Goal: Task Accomplishment & Management: Use online tool/utility

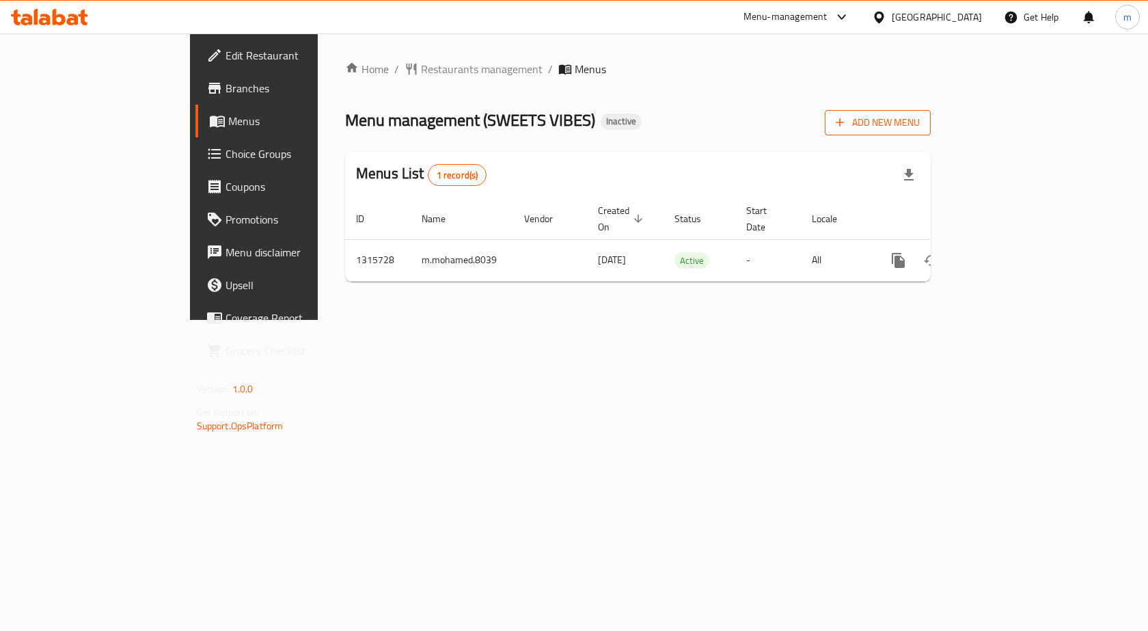
click at [920, 126] on span "Add New Menu" at bounding box center [878, 122] width 84 height 17
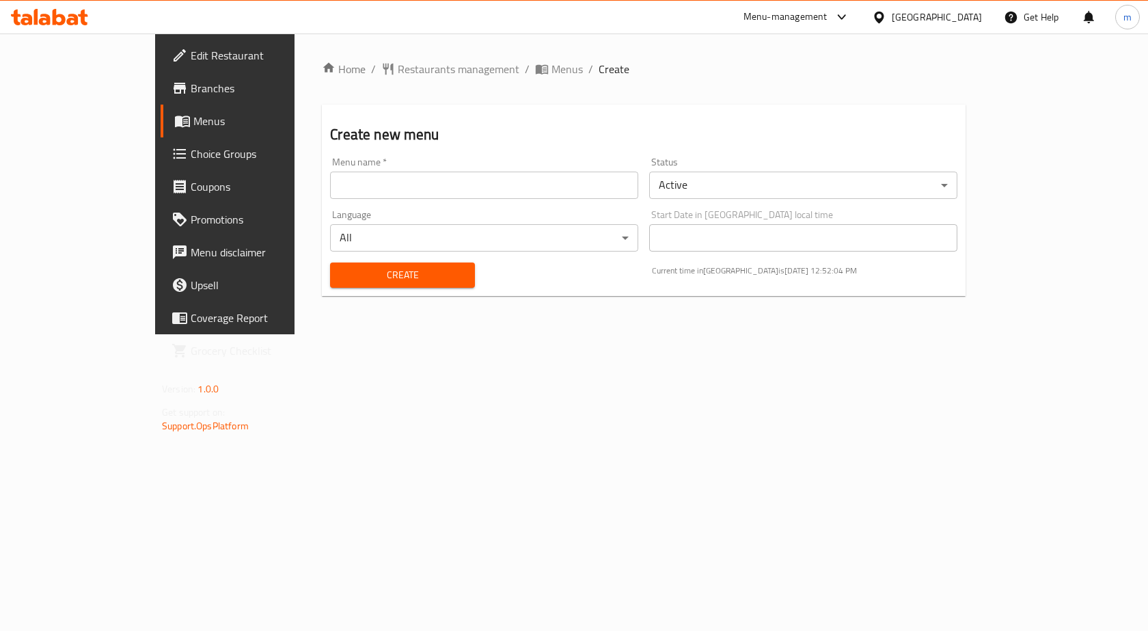
click at [550, 185] on input "text" at bounding box center [484, 185] width 308 height 27
type input "m.mohamed.8039"
drag, startPoint x: 354, startPoint y: 281, endPoint x: 352, endPoint y: 288, distance: 7.8
click at [352, 288] on div "Create" at bounding box center [402, 275] width 161 height 42
click at [330, 286] on button "Create" at bounding box center [402, 274] width 144 height 25
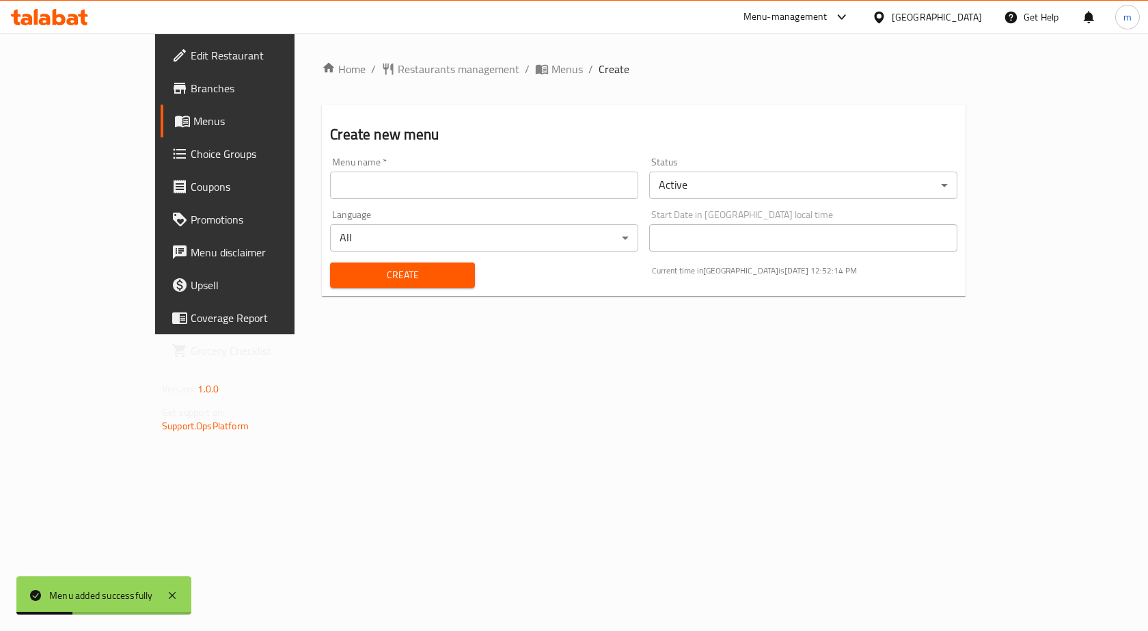
click at [193, 113] on span "Menus" at bounding box center [264, 121] width 143 height 16
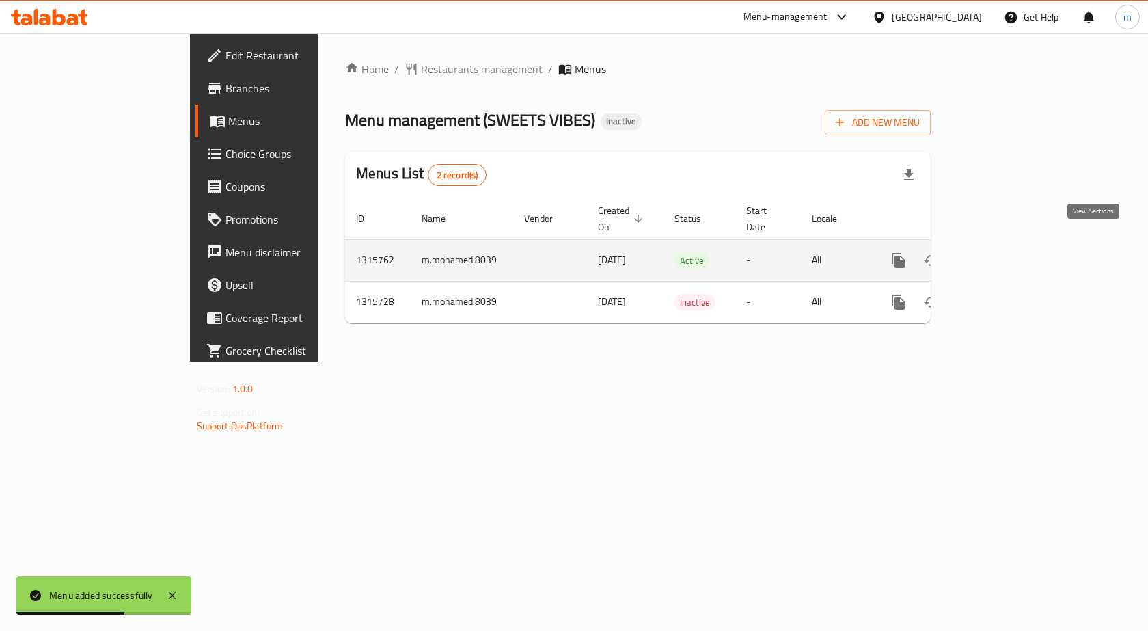
click at [1005, 252] on icon "enhanced table" at bounding box center [997, 260] width 16 height 16
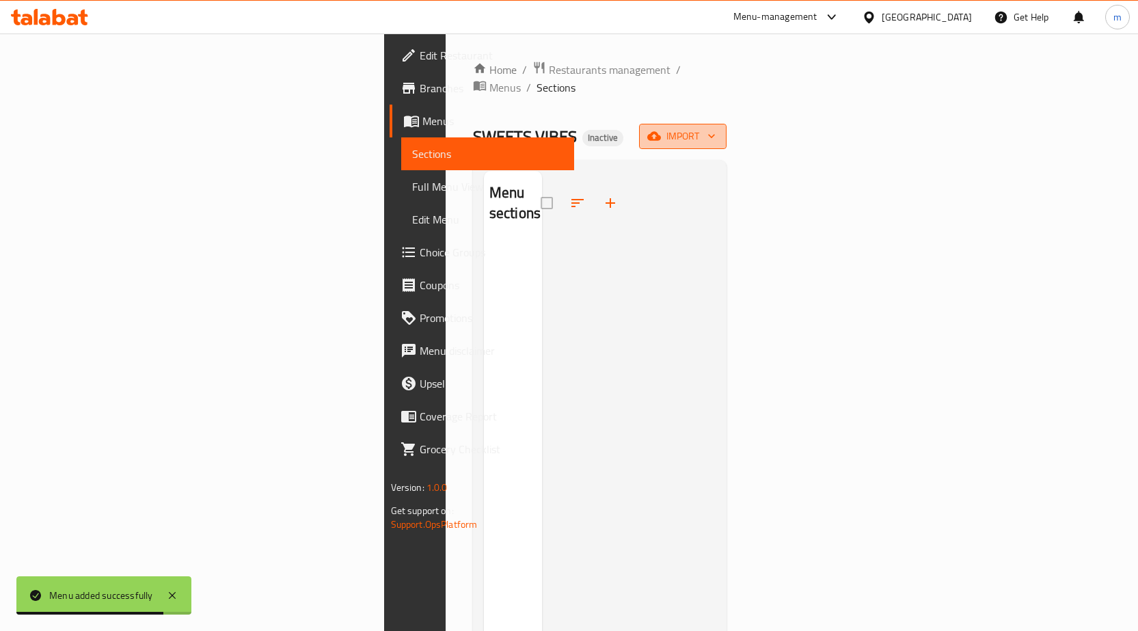
click at [726, 124] on button "import" at bounding box center [682, 136] width 87 height 25
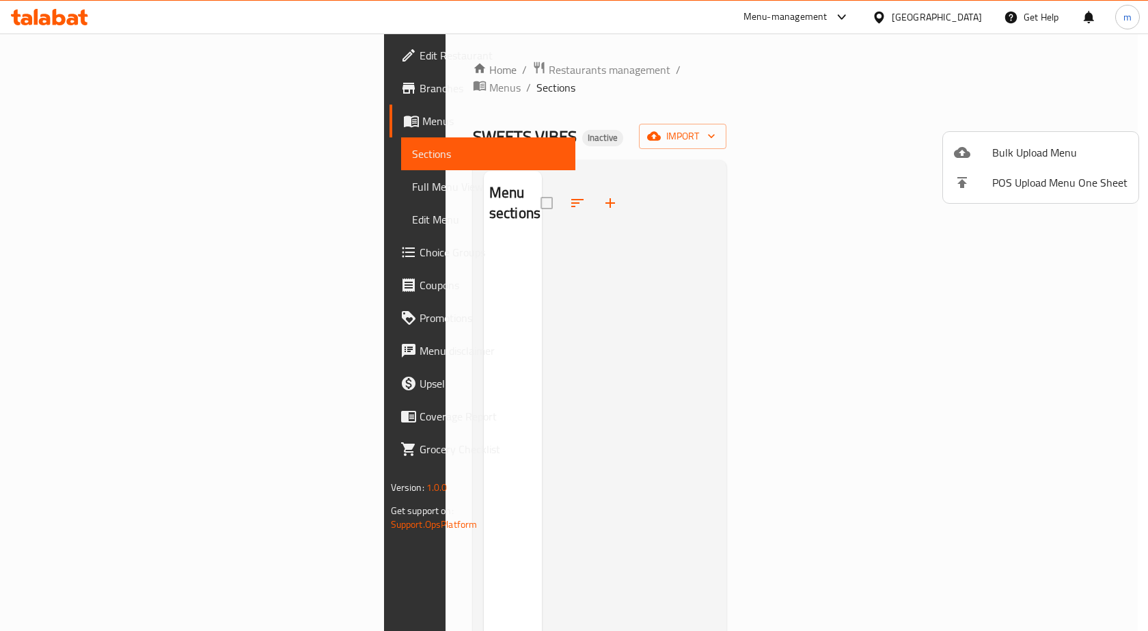
click at [1000, 145] on span "Bulk Upload Menu" at bounding box center [1059, 152] width 135 height 16
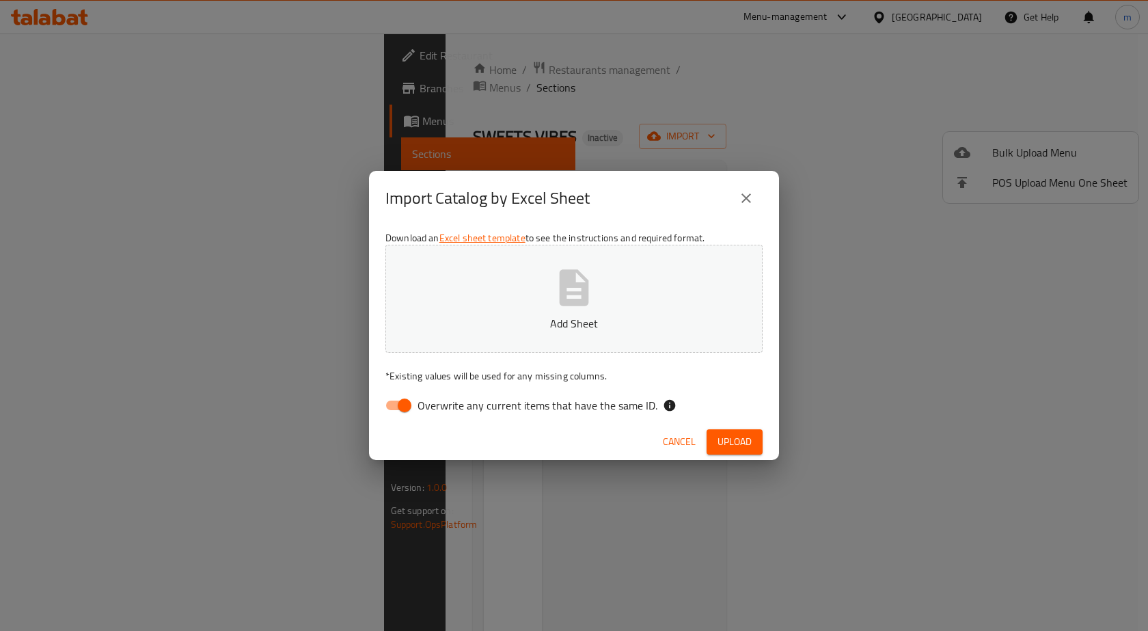
click at [491, 409] on span "Overwrite any current items that have the same ID." at bounding box center [538, 405] width 240 height 16
click at [443, 409] on input "Overwrite any current items that have the same ID." at bounding box center [405, 405] width 78 height 26
checkbox input "false"
click at [614, 329] on p "Add Sheet" at bounding box center [574, 323] width 335 height 16
click at [629, 325] on p "m.mohamed.8039.xlsx" at bounding box center [574, 323] width 335 height 16
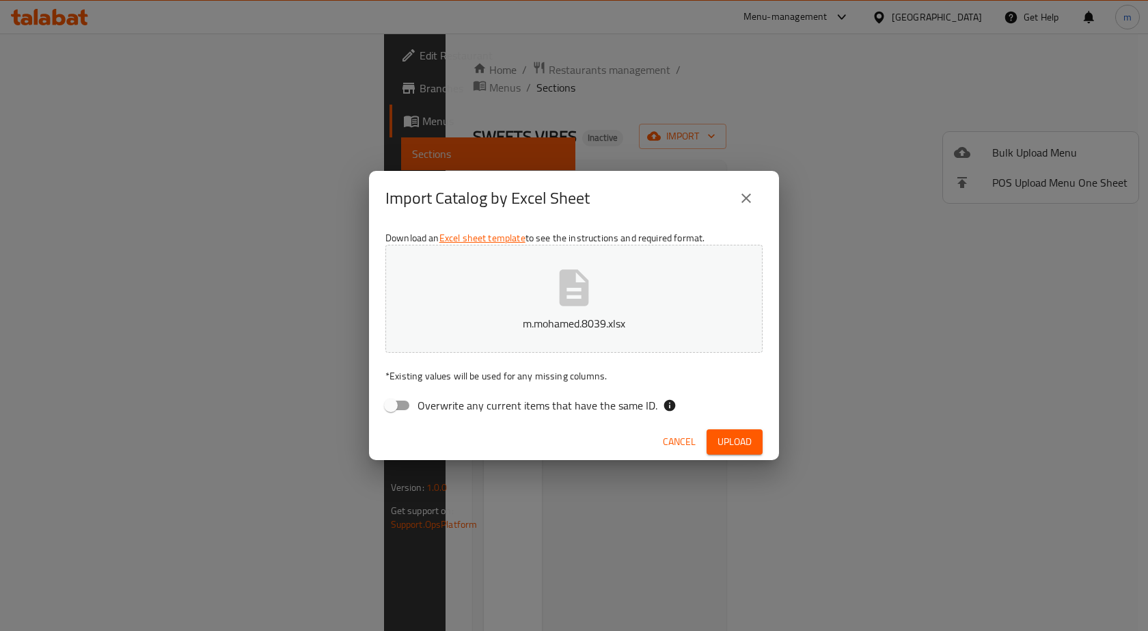
click at [735, 447] on span "Upload" at bounding box center [734, 441] width 34 height 17
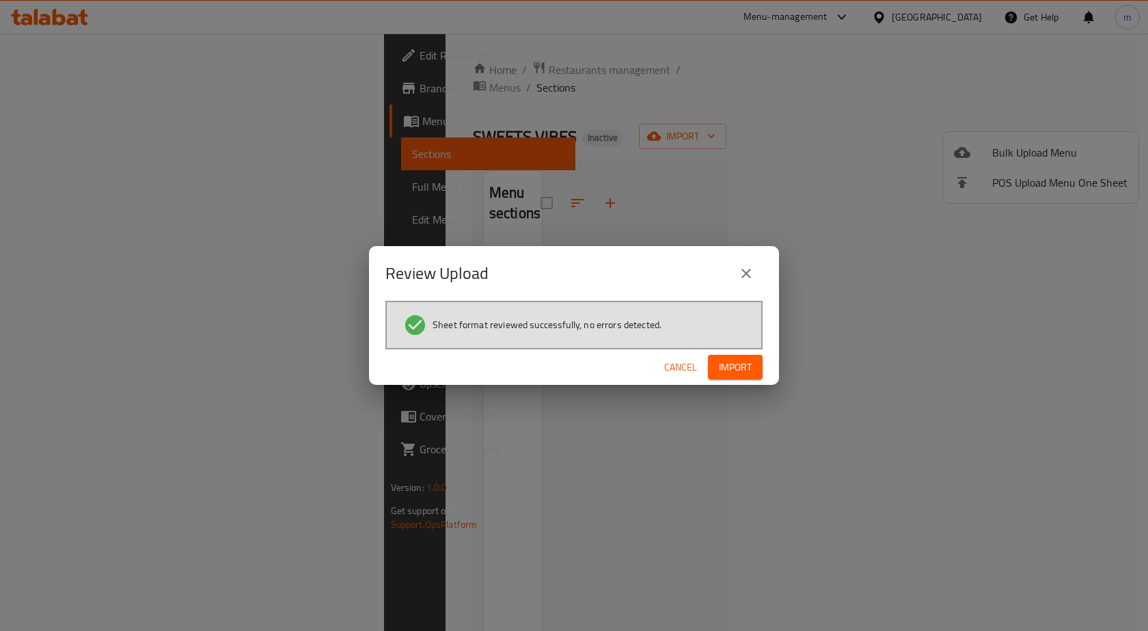
click at [730, 364] on span "Import" at bounding box center [735, 367] width 33 height 17
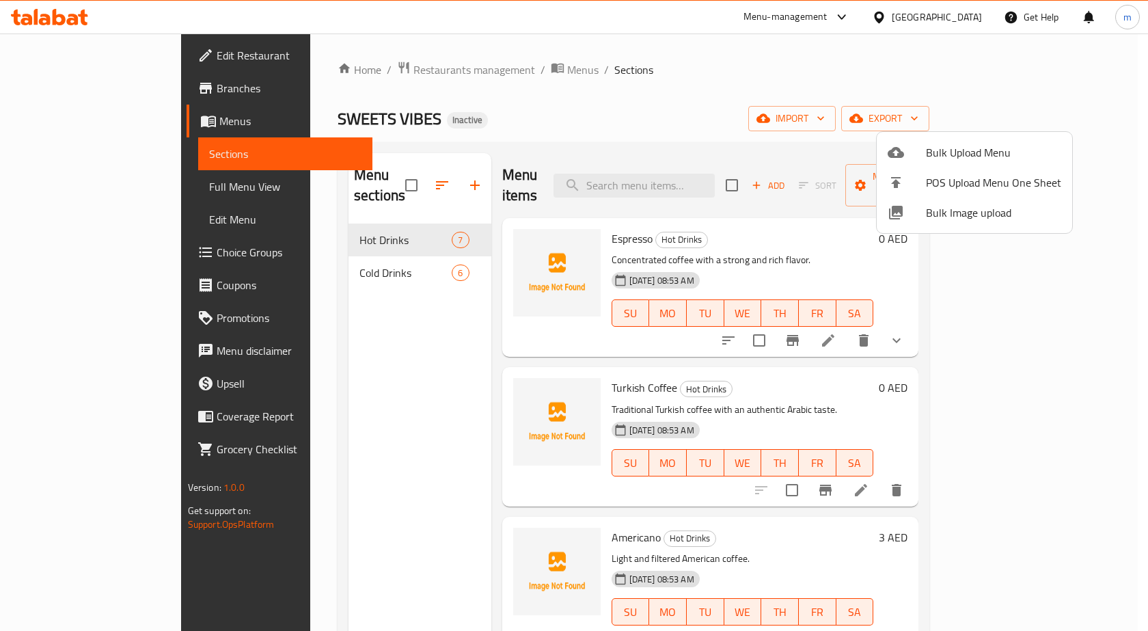
drag, startPoint x: 1095, startPoint y: 351, endPoint x: 1143, endPoint y: 657, distance: 310.4
click at [1143, 630] on html "​ Menu-management [GEOGRAPHIC_DATA] Get Help m Edit Restaurant Branches Menus S…" at bounding box center [574, 315] width 1148 height 631
click at [1097, 553] on div at bounding box center [574, 315] width 1148 height 631
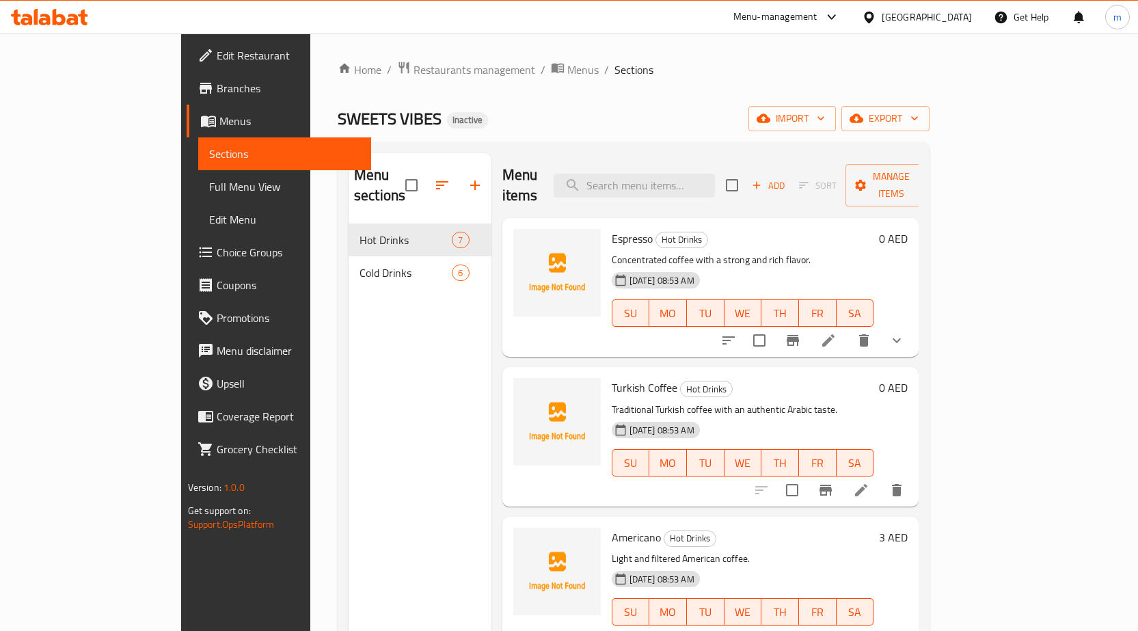
click at [209, 187] on span "Full Menu View" at bounding box center [284, 186] width 151 height 16
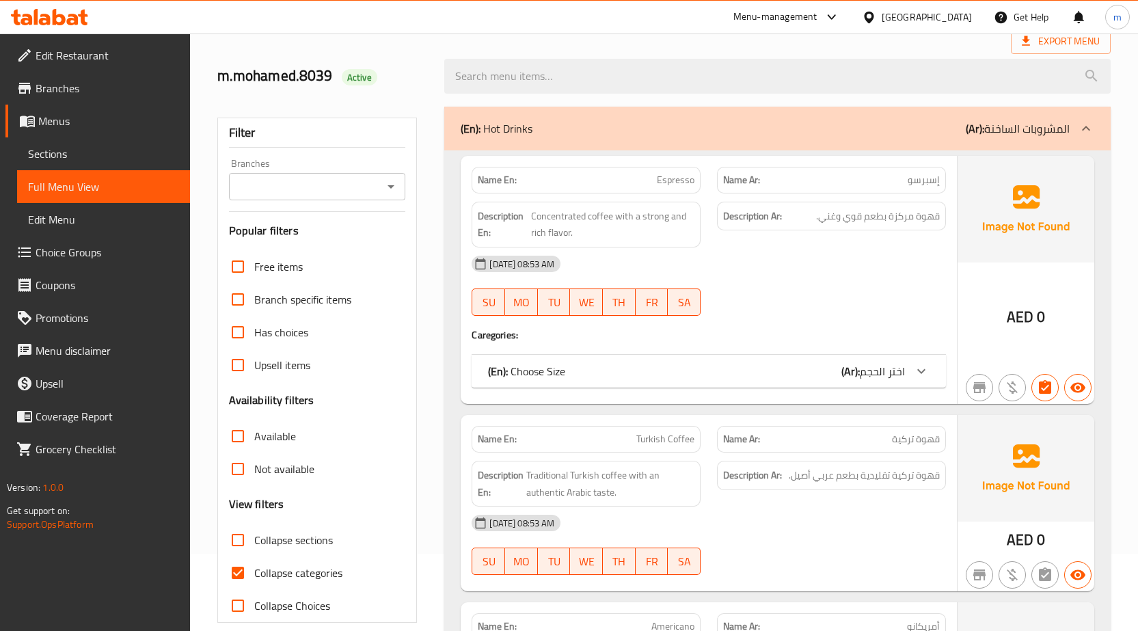
scroll to position [57, 0]
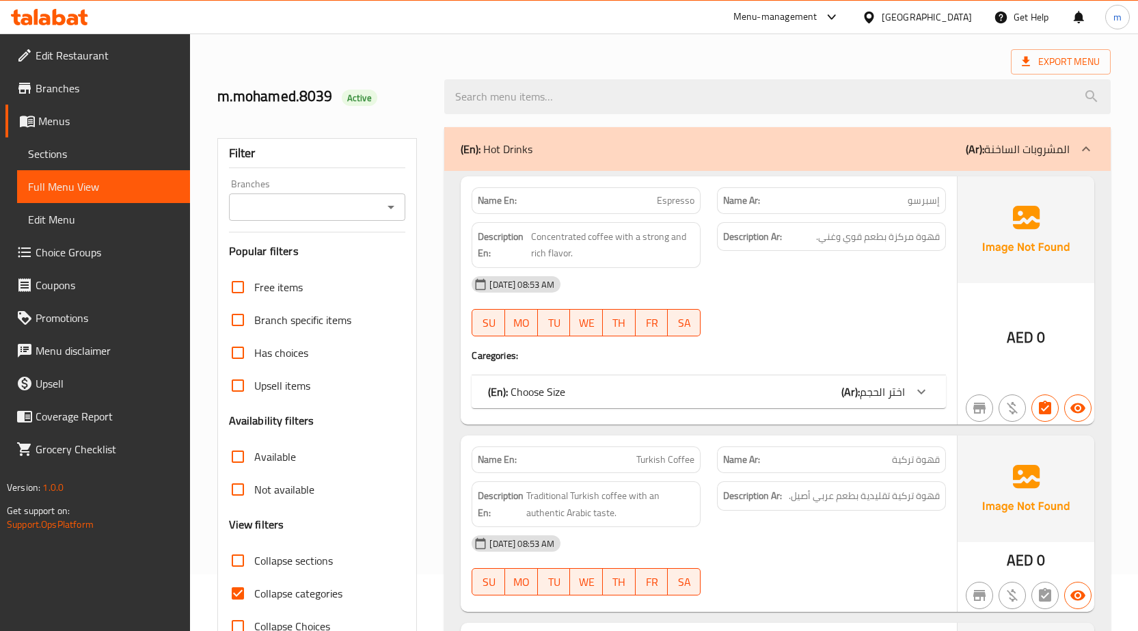
click at [318, 595] on span "Collapse categories" at bounding box center [298, 593] width 88 height 16
click at [254, 595] on input "Collapse categories" at bounding box center [237, 593] width 33 height 33
checkbox input "false"
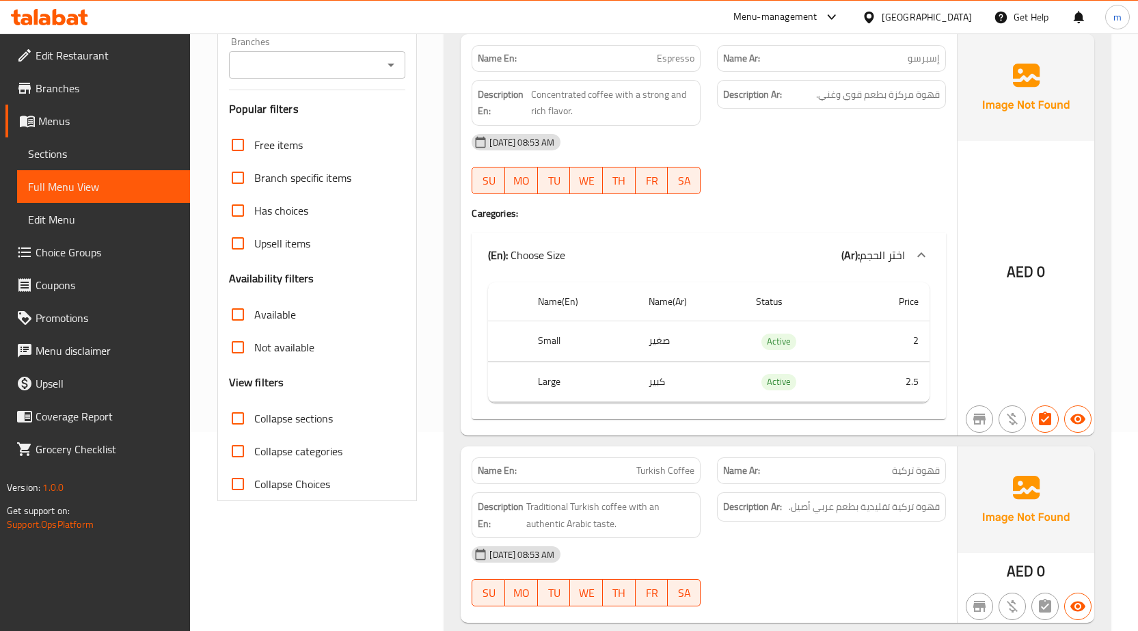
scroll to position [0, 0]
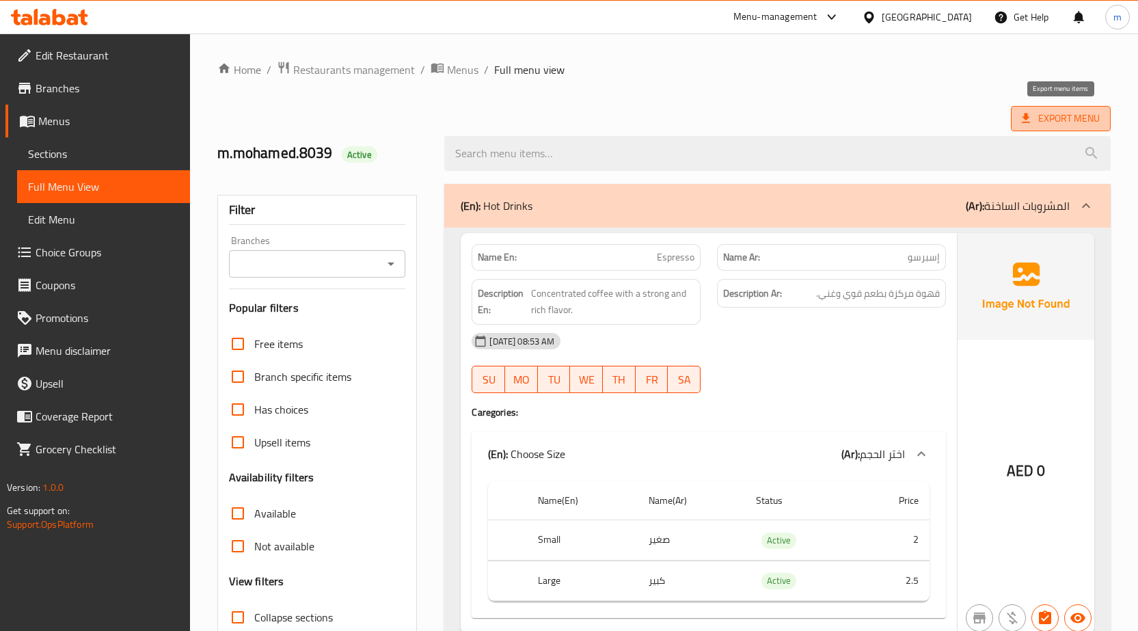
click at [1043, 126] on span "Export Menu" at bounding box center [1061, 118] width 78 height 17
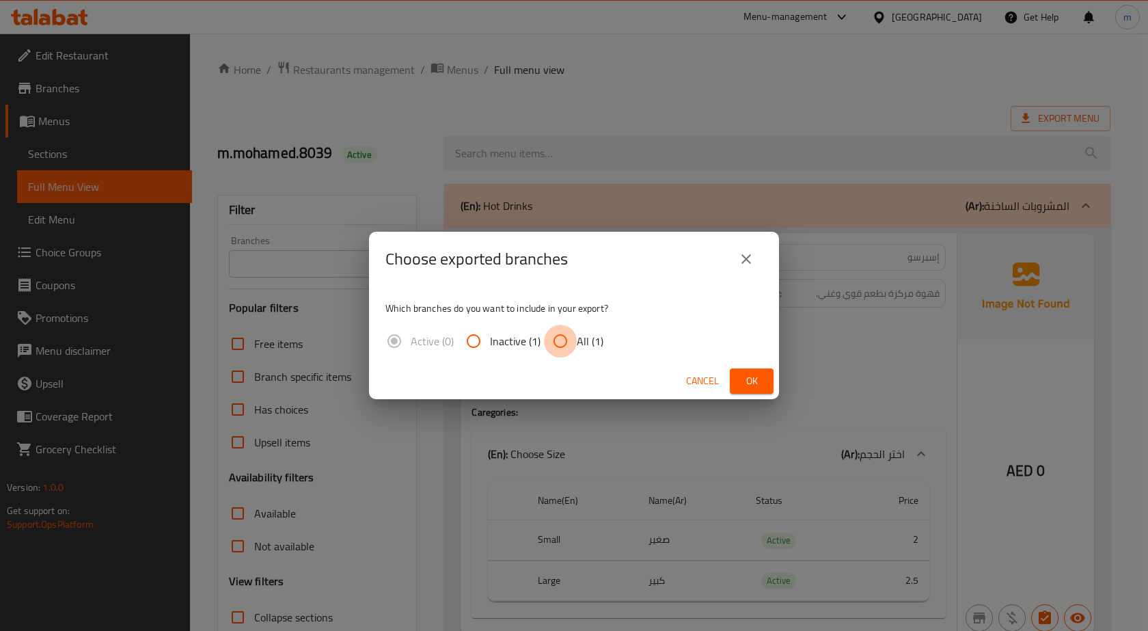
click at [563, 344] on input "All (1)" at bounding box center [560, 341] width 33 height 33
radio input "true"
click at [761, 379] on span "Ok" at bounding box center [752, 380] width 22 height 17
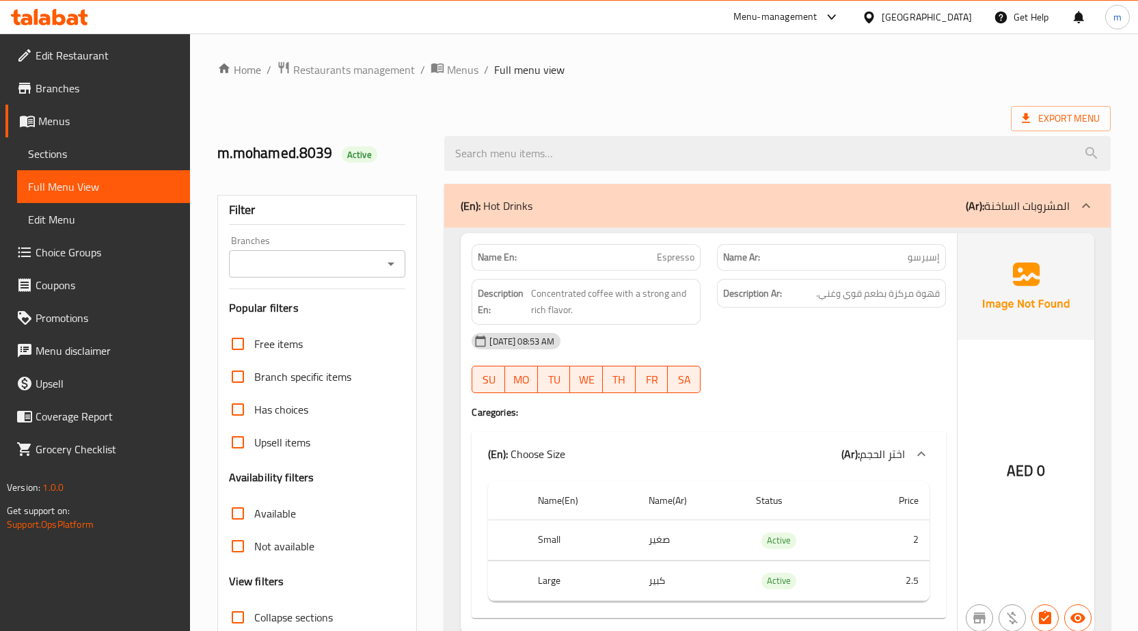
click at [784, 117] on div "Export Menu" at bounding box center [663, 118] width 893 height 25
click at [57, 105] on link "Menus" at bounding box center [97, 121] width 184 height 33
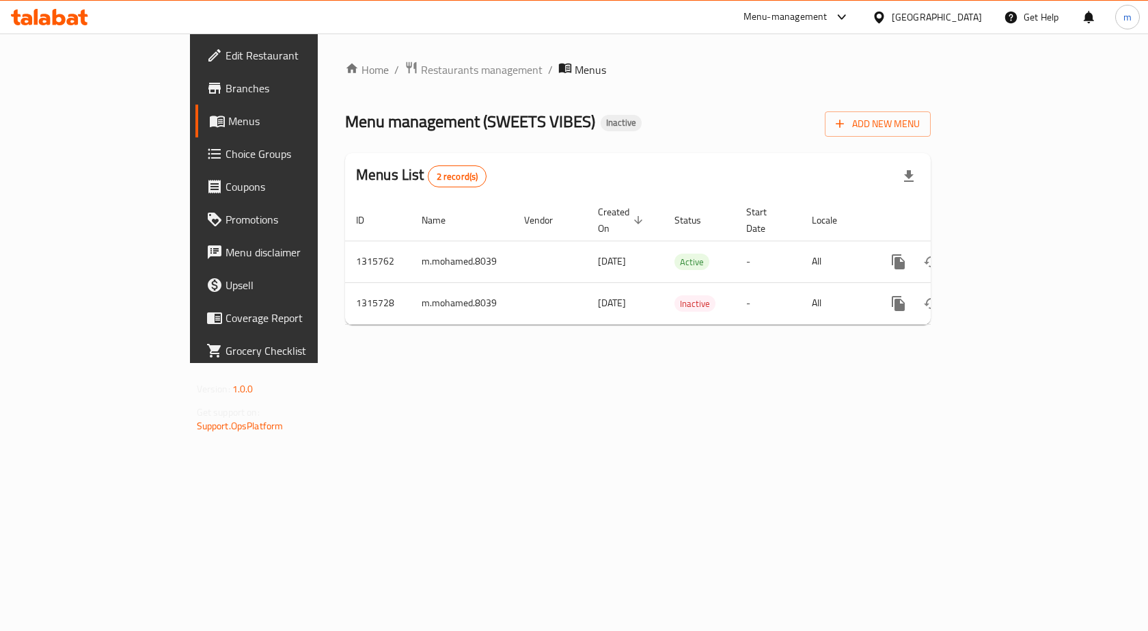
click at [931, 139] on div "Home / Restaurants management / Menus Menu management ( SWEETS VIBES ) Inactive…" at bounding box center [638, 198] width 586 height 275
click at [920, 124] on span "Add New Menu" at bounding box center [878, 123] width 84 height 17
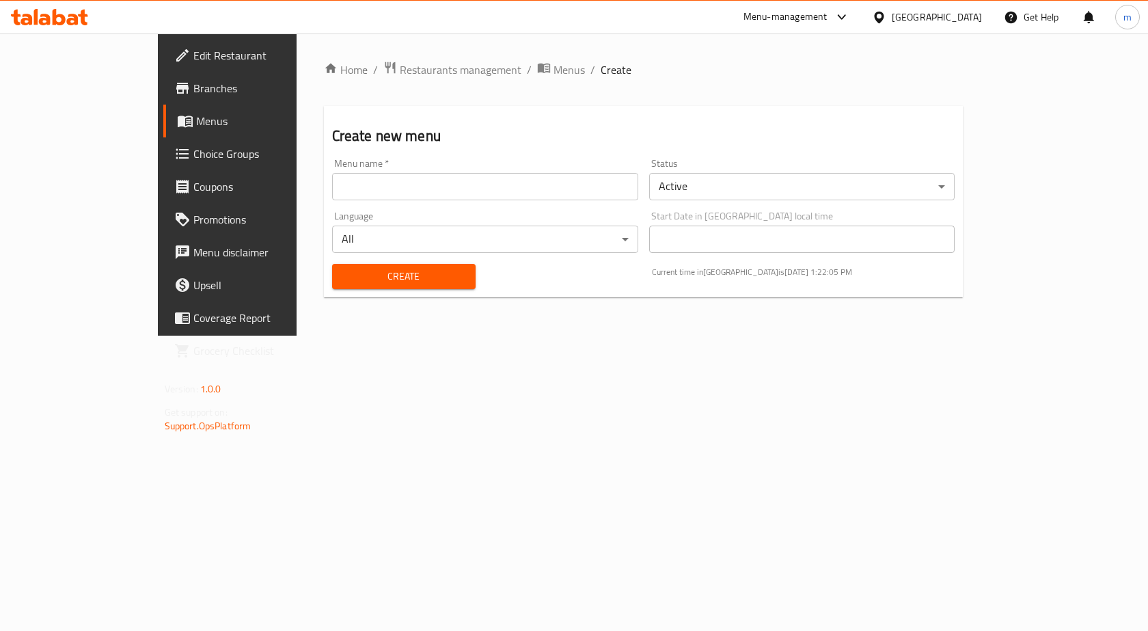
click at [370, 190] on input "text" at bounding box center [485, 186] width 306 height 27
type input "m.mohamed.8039"
click at [343, 275] on span "Create" at bounding box center [404, 276] width 122 height 17
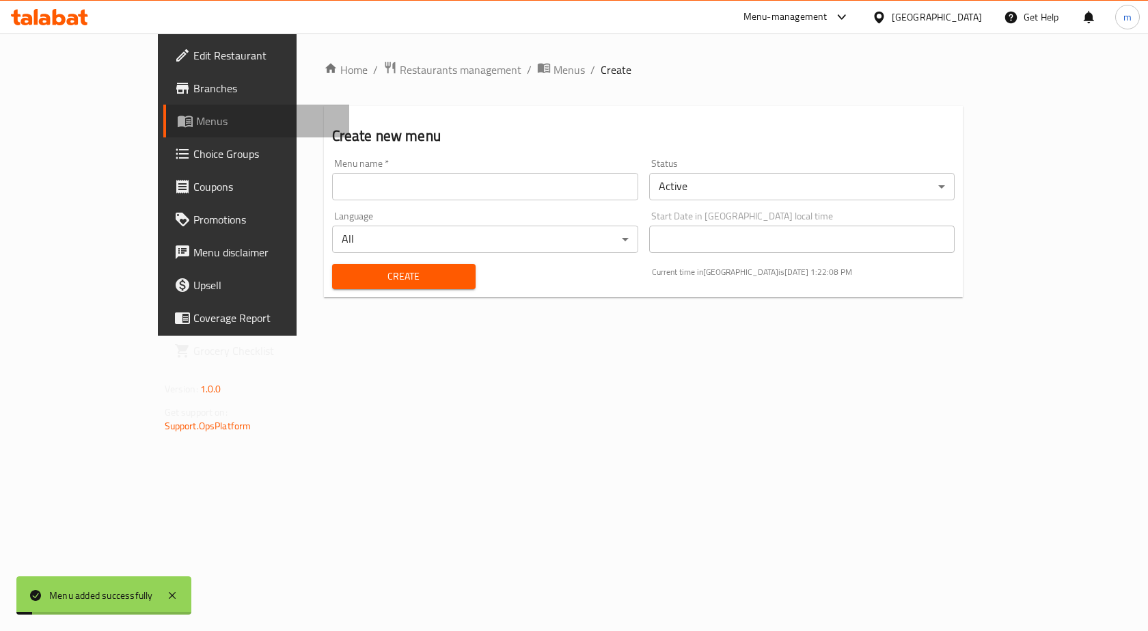
click at [196, 128] on span "Menus" at bounding box center [267, 121] width 143 height 16
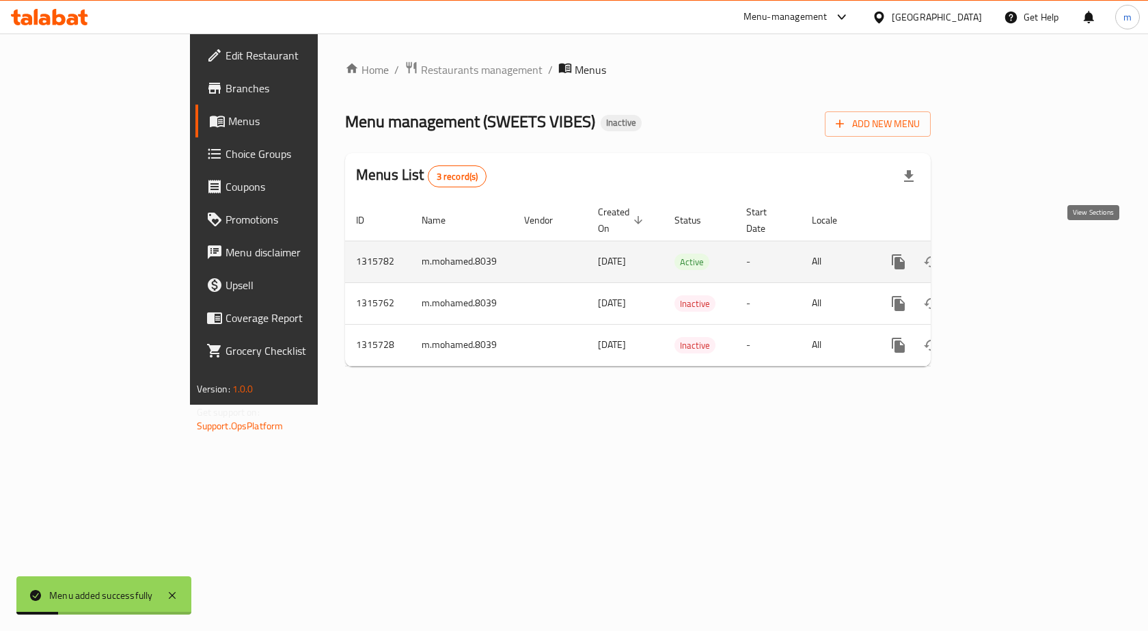
click at [1005, 254] on icon "enhanced table" at bounding box center [997, 262] width 16 height 16
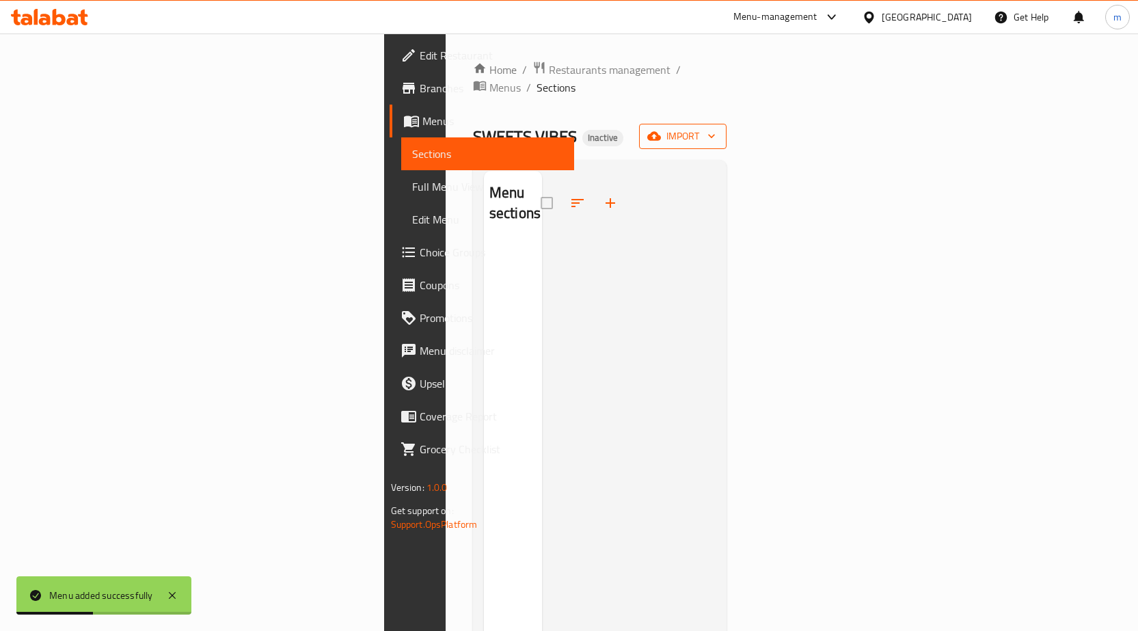
click at [715, 128] on span "import" at bounding box center [683, 136] width 66 height 17
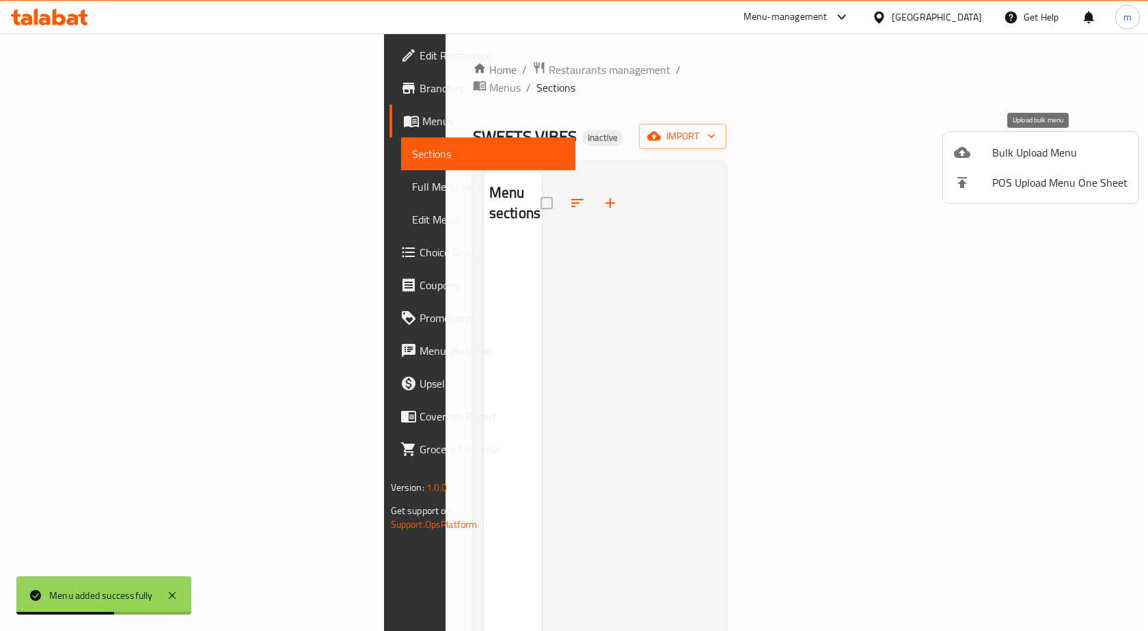
click at [1022, 159] on span "Bulk Upload Menu" at bounding box center [1059, 152] width 135 height 16
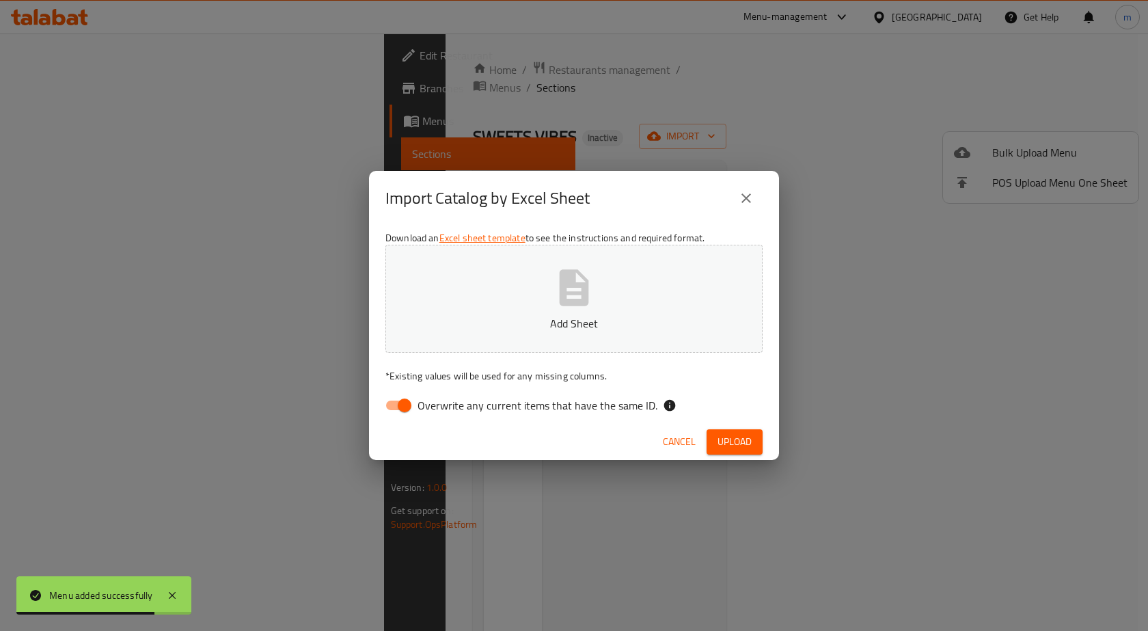
click at [487, 402] on span "Overwrite any current items that have the same ID." at bounding box center [538, 405] width 240 height 16
click at [443, 402] on input "Overwrite any current items that have the same ID." at bounding box center [405, 405] width 78 height 26
checkbox input "false"
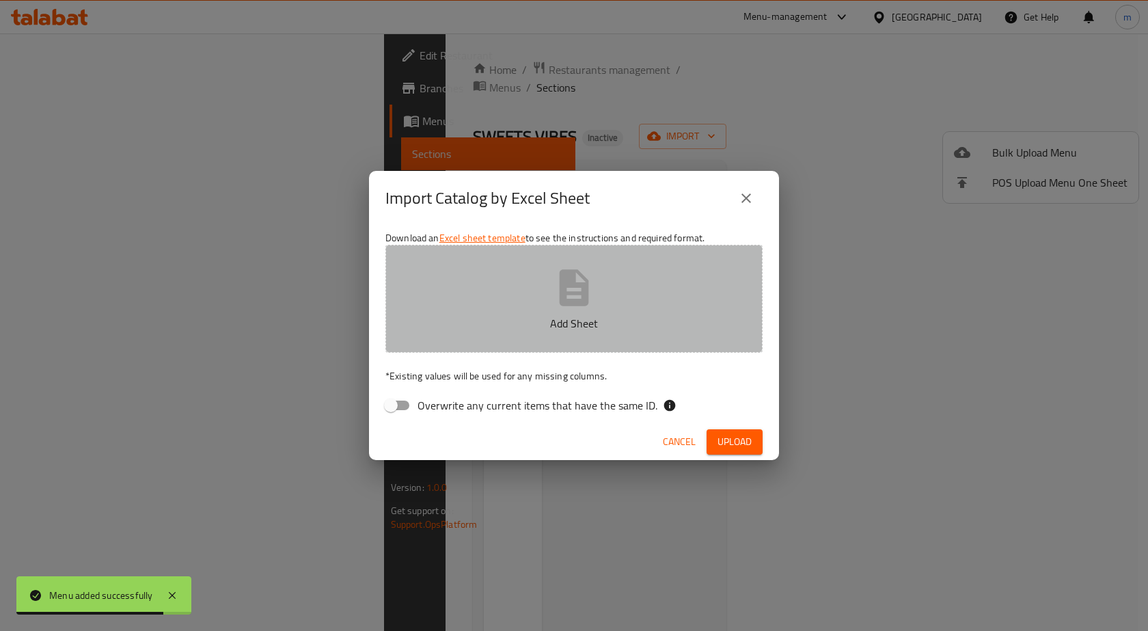
click at [556, 340] on button "Add Sheet" at bounding box center [573, 299] width 377 height 108
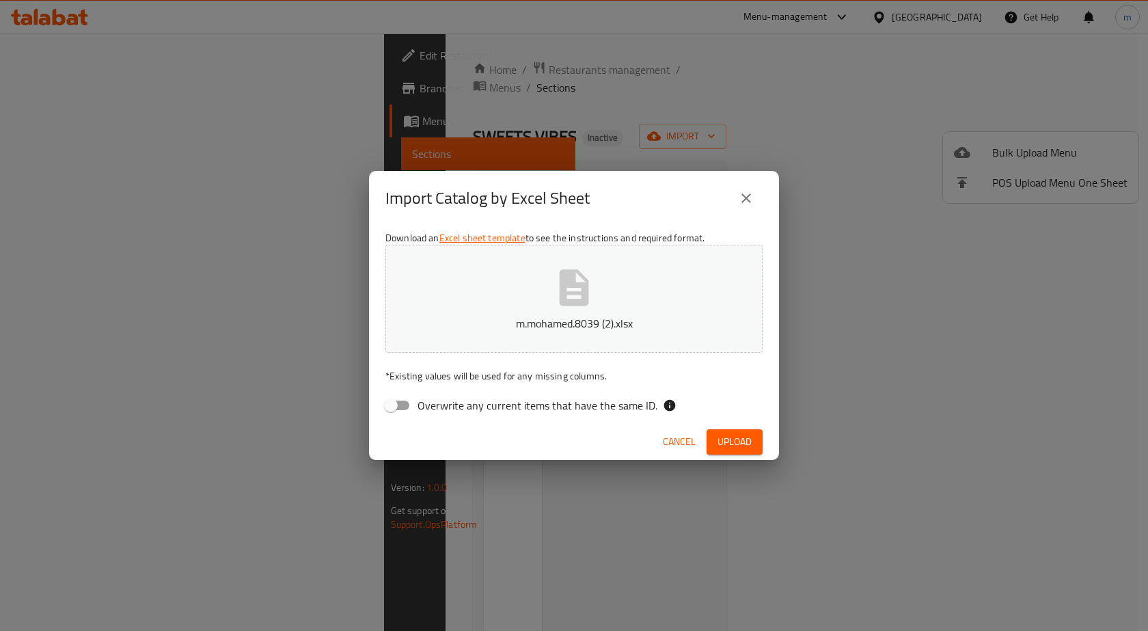
click at [724, 437] on span "Upload" at bounding box center [734, 441] width 34 height 17
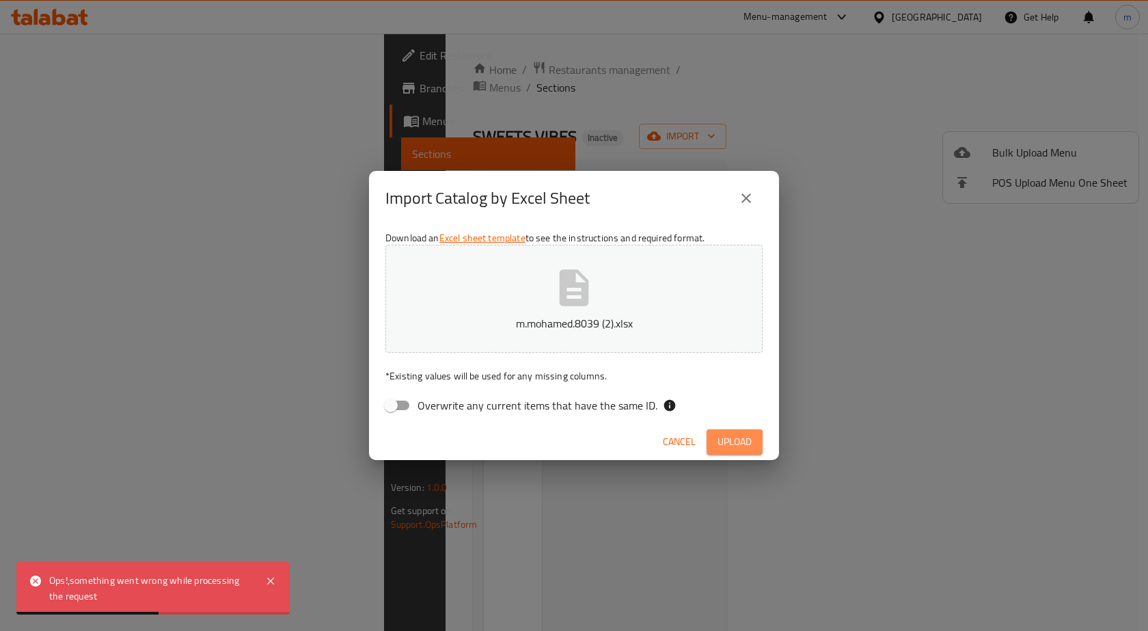
click at [752, 440] on button "Upload" at bounding box center [735, 441] width 56 height 25
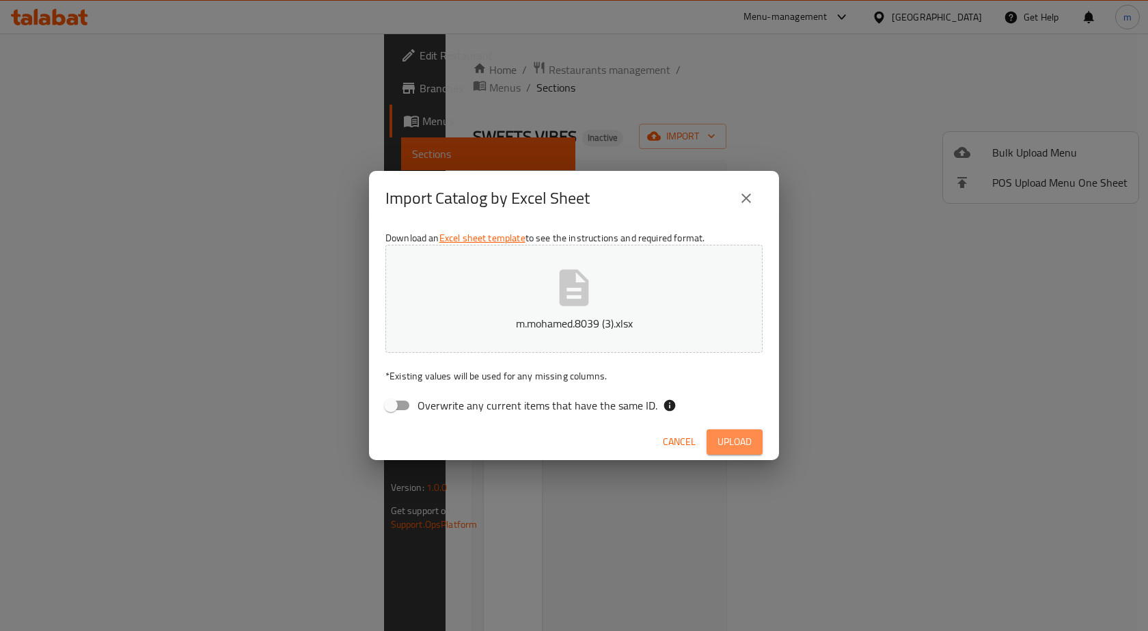
click at [750, 437] on span "Upload" at bounding box center [734, 441] width 34 height 17
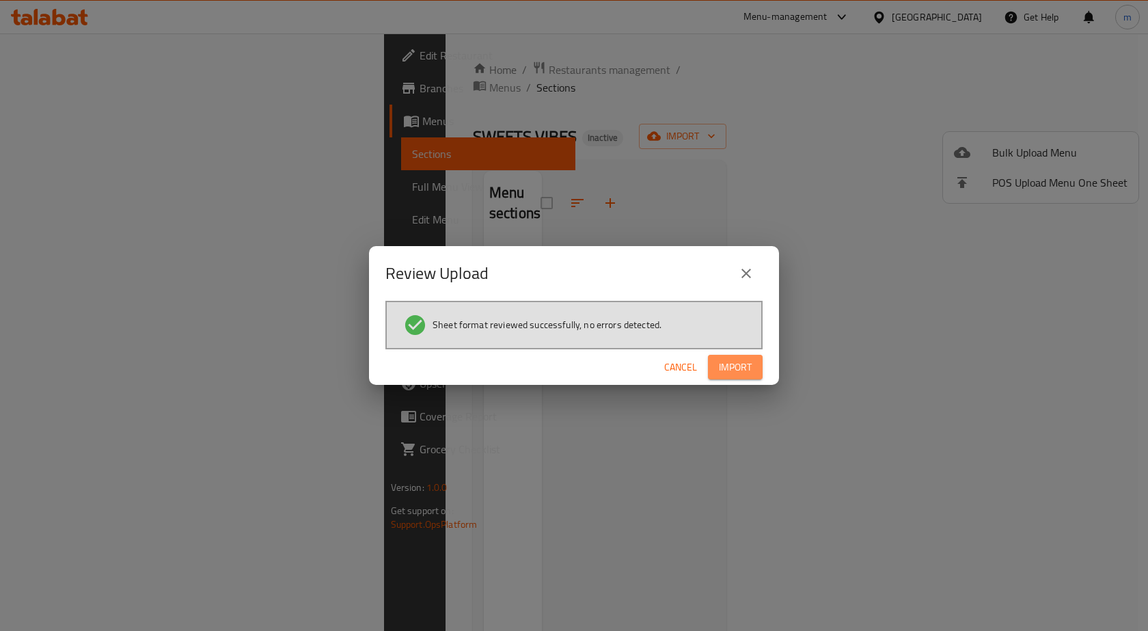
click at [730, 371] on span "Import" at bounding box center [735, 367] width 33 height 17
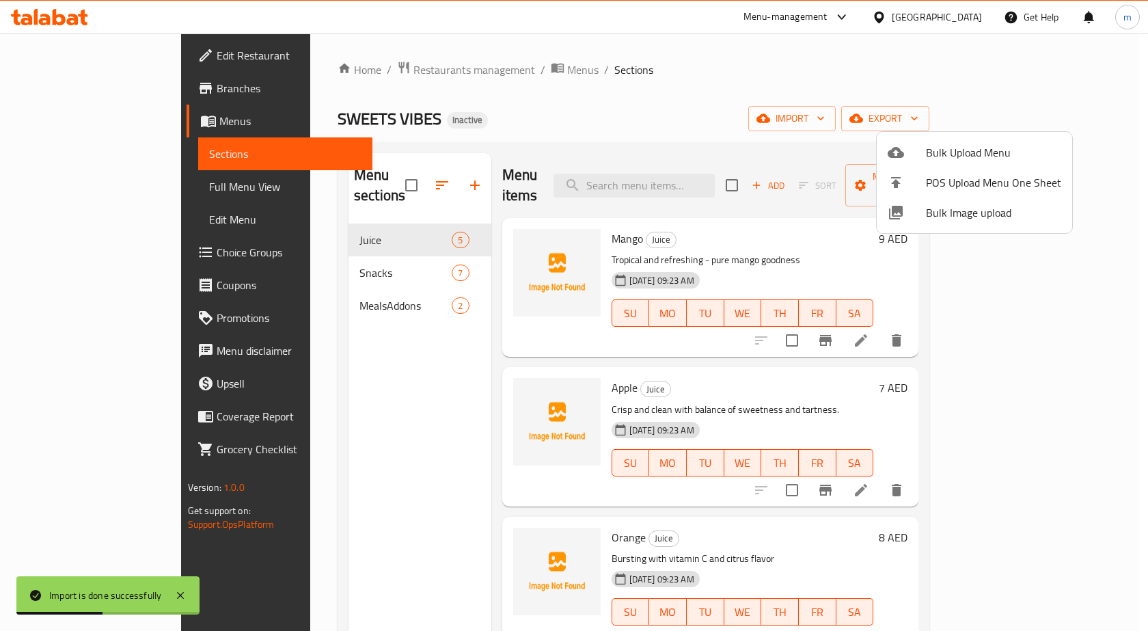
click at [78, 188] on div at bounding box center [574, 315] width 1148 height 631
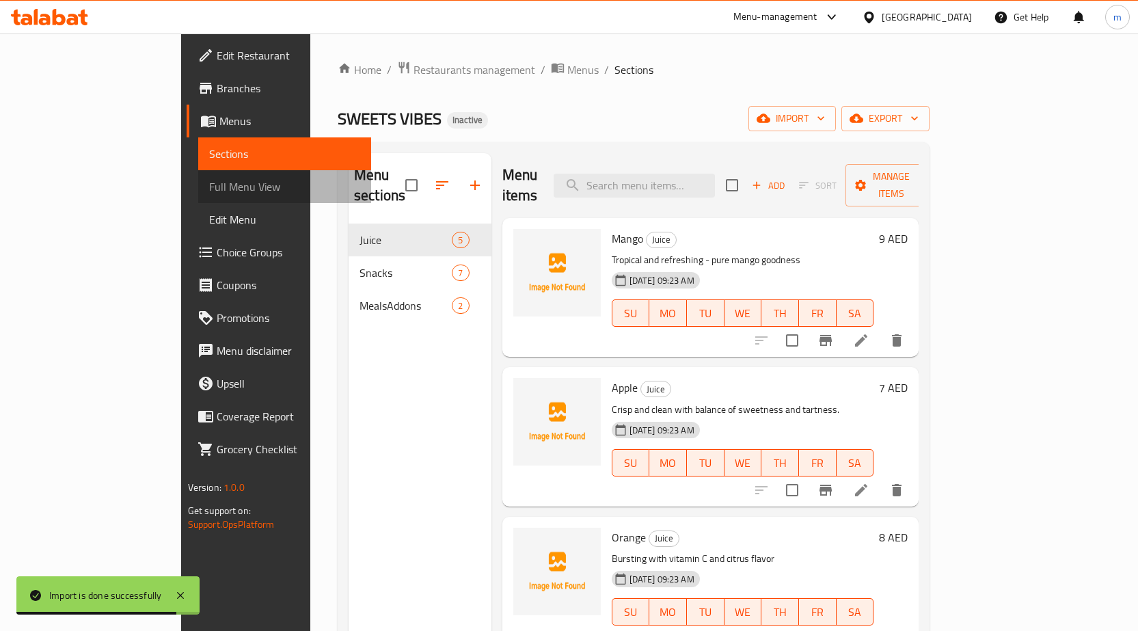
click at [209, 185] on span "Full Menu View" at bounding box center [284, 186] width 151 height 16
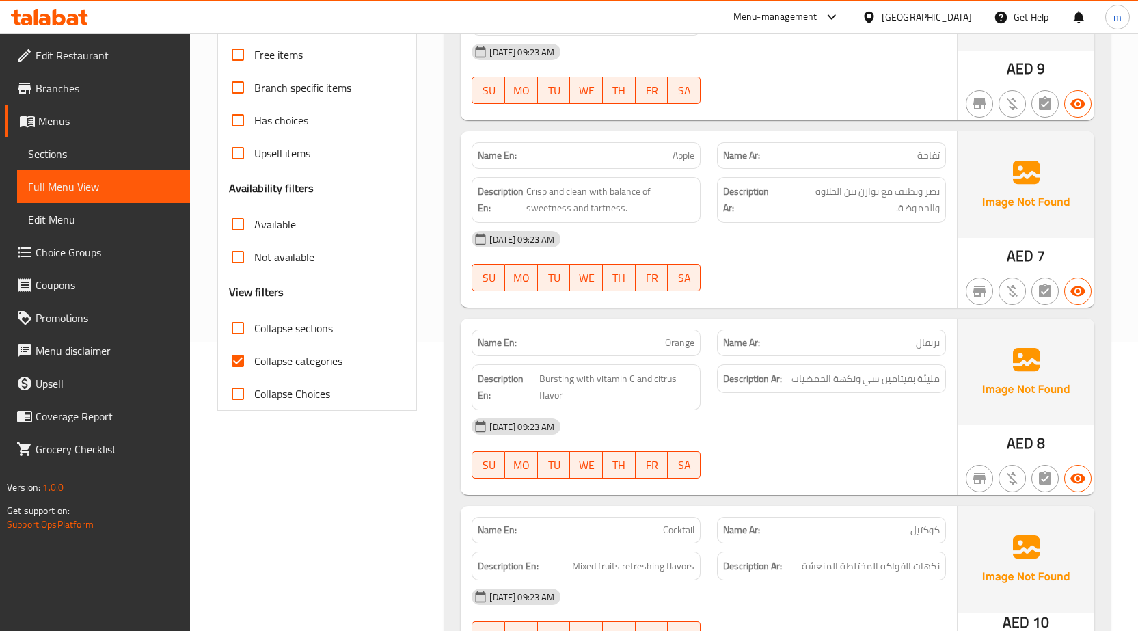
scroll to position [342, 0]
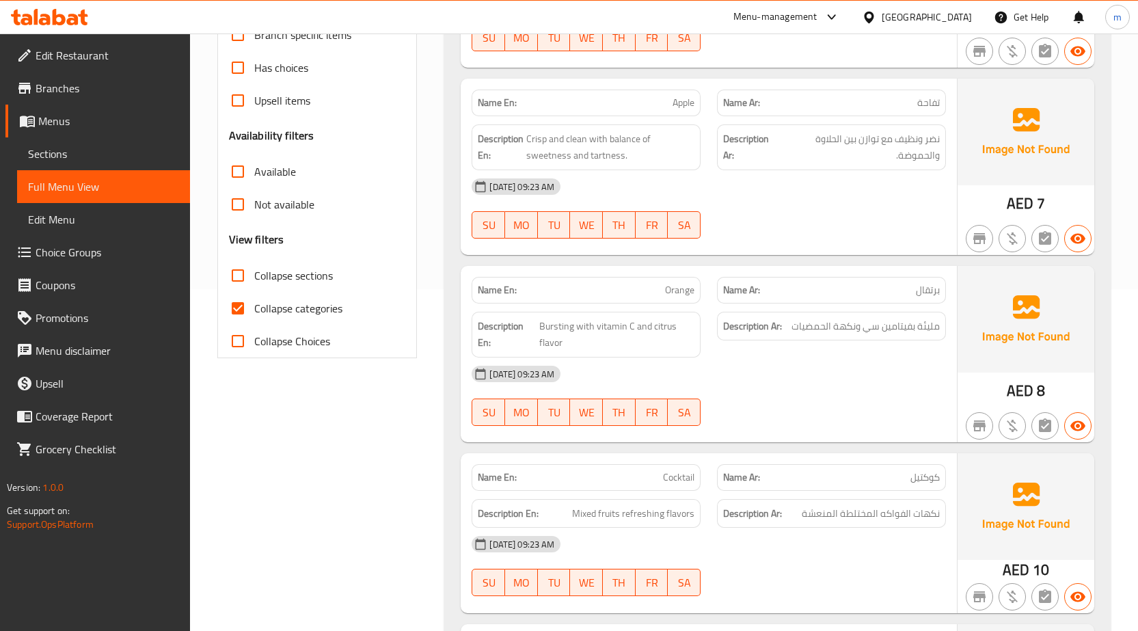
click at [297, 312] on span "Collapse categories" at bounding box center [298, 308] width 88 height 16
click at [254, 312] on input "Collapse categories" at bounding box center [237, 308] width 33 height 33
checkbox input "false"
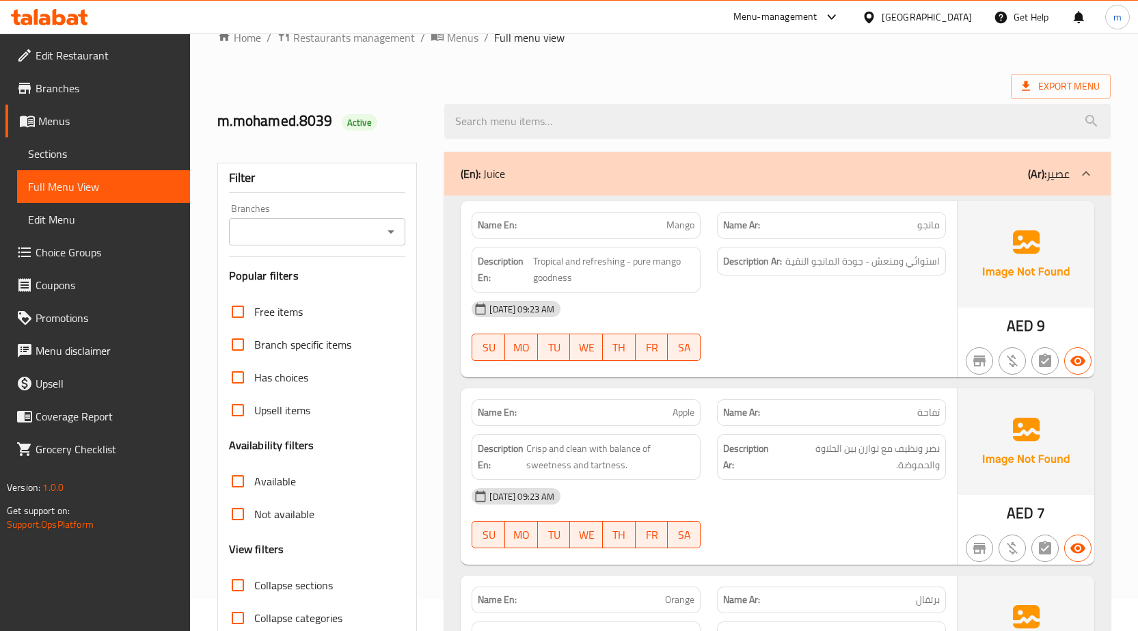
scroll to position [0, 0]
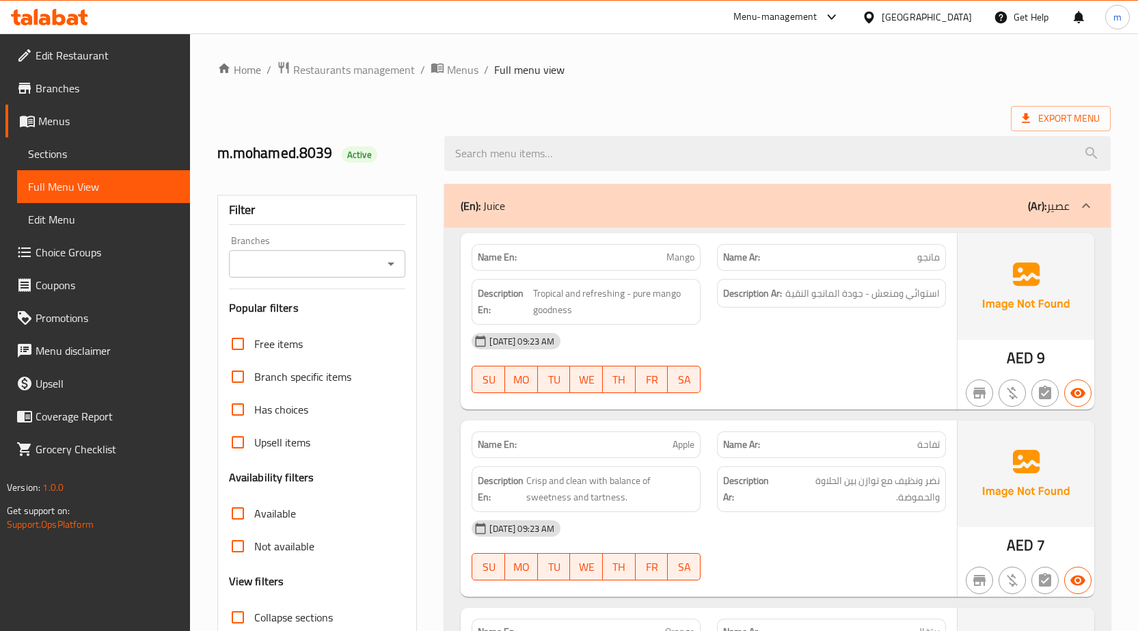
click at [1071, 111] on span "Export Menu" at bounding box center [1061, 118] width 78 height 17
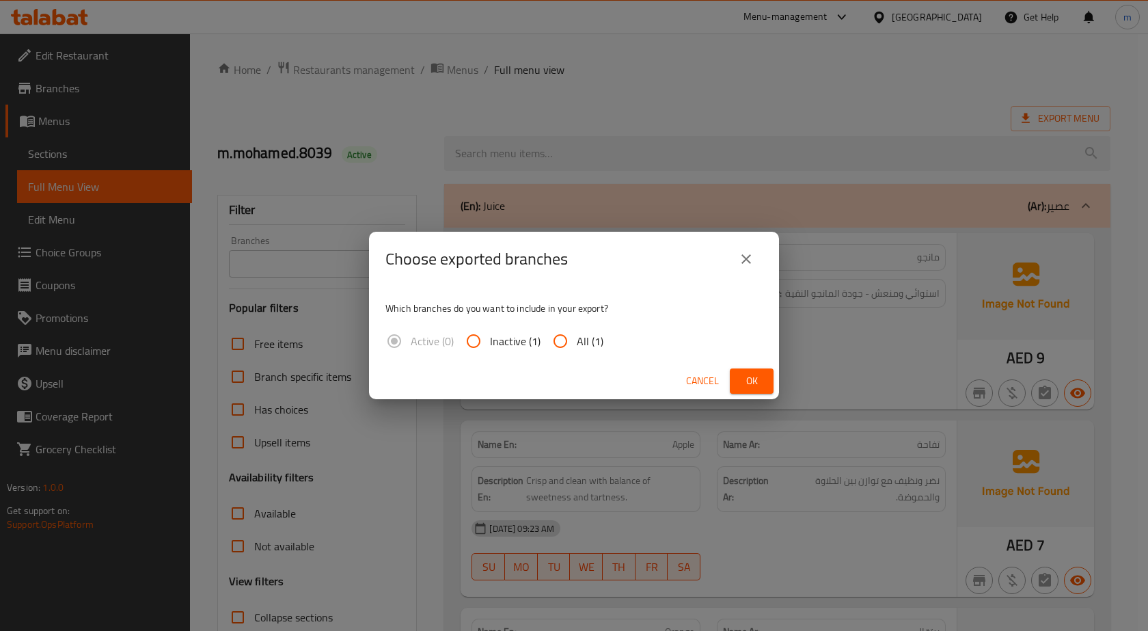
click at [570, 340] on input "All (1)" at bounding box center [560, 341] width 33 height 33
radio input "true"
click at [761, 379] on span "Ok" at bounding box center [752, 380] width 22 height 17
